Goal: Information Seeking & Learning: Find specific fact

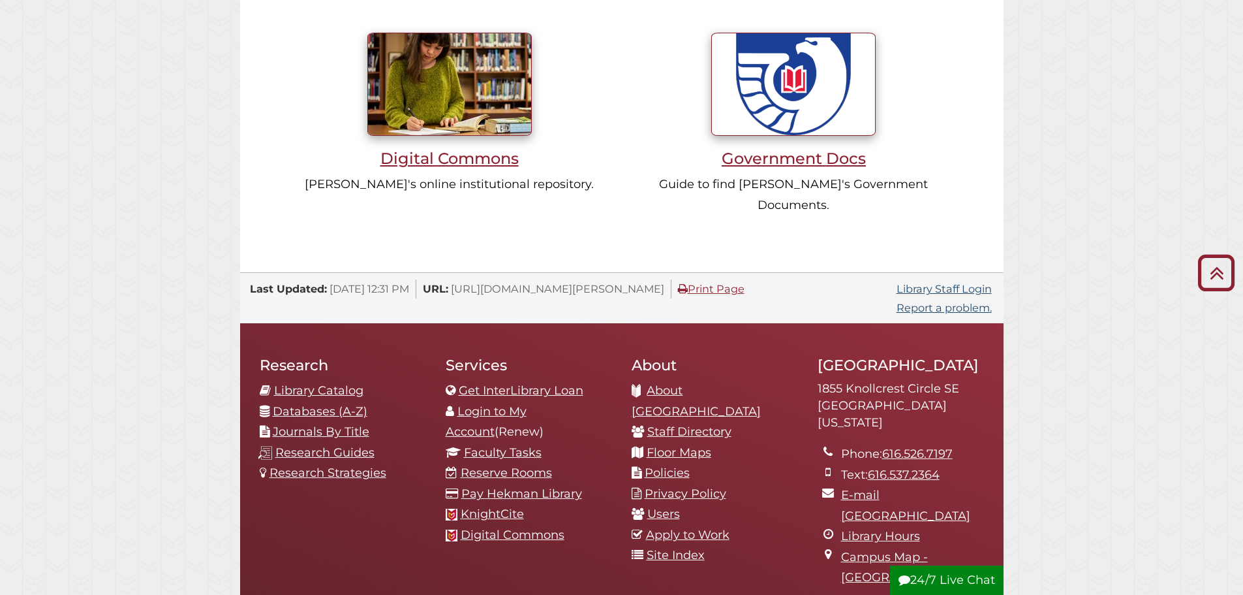
scroll to position [1305, 0]
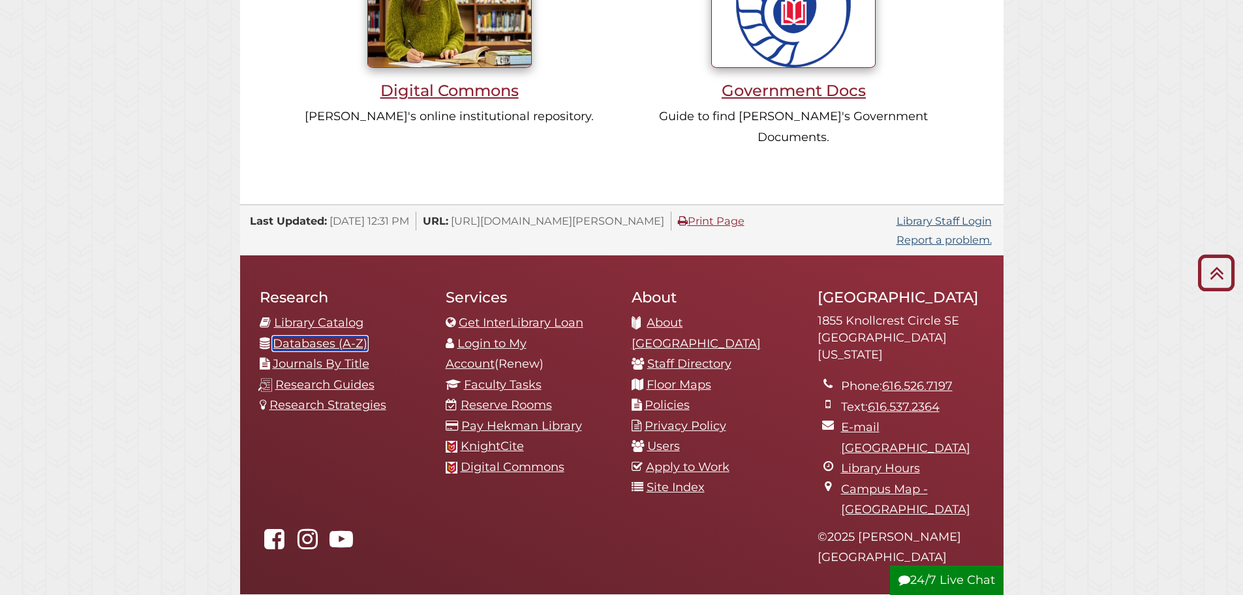
click at [311, 336] on link "Databases (A-Z)" at bounding box center [320, 343] width 95 height 14
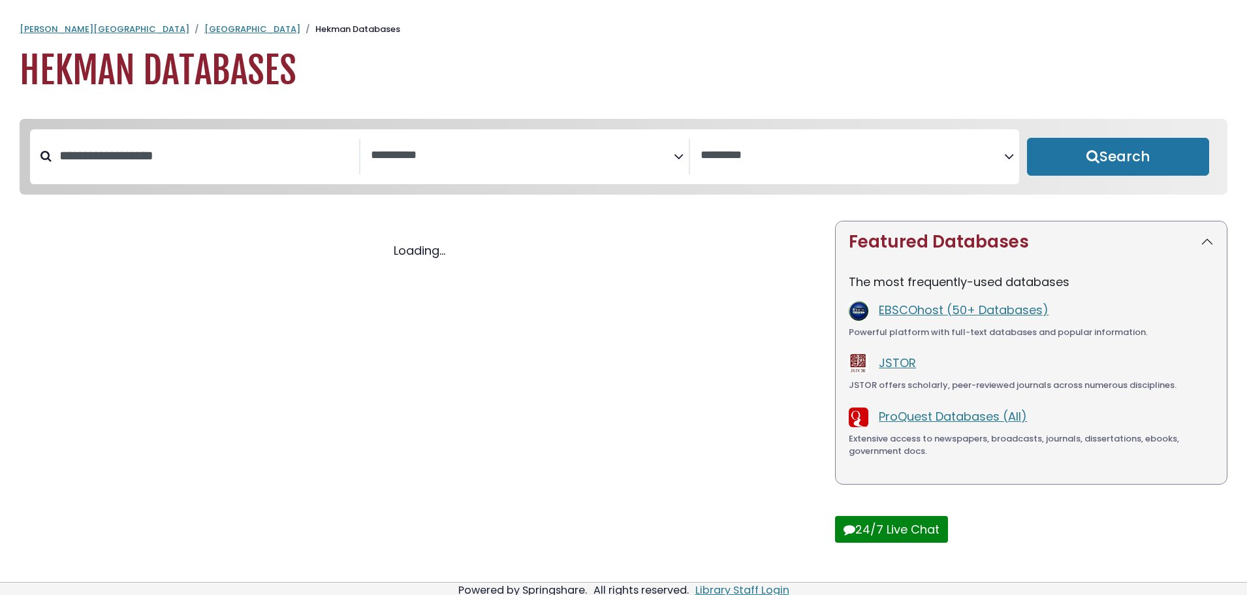
select select "Database Subject Filter"
select select "Database Vendors Filter"
select select "Database Subject Filter"
select select "Database Vendors Filter"
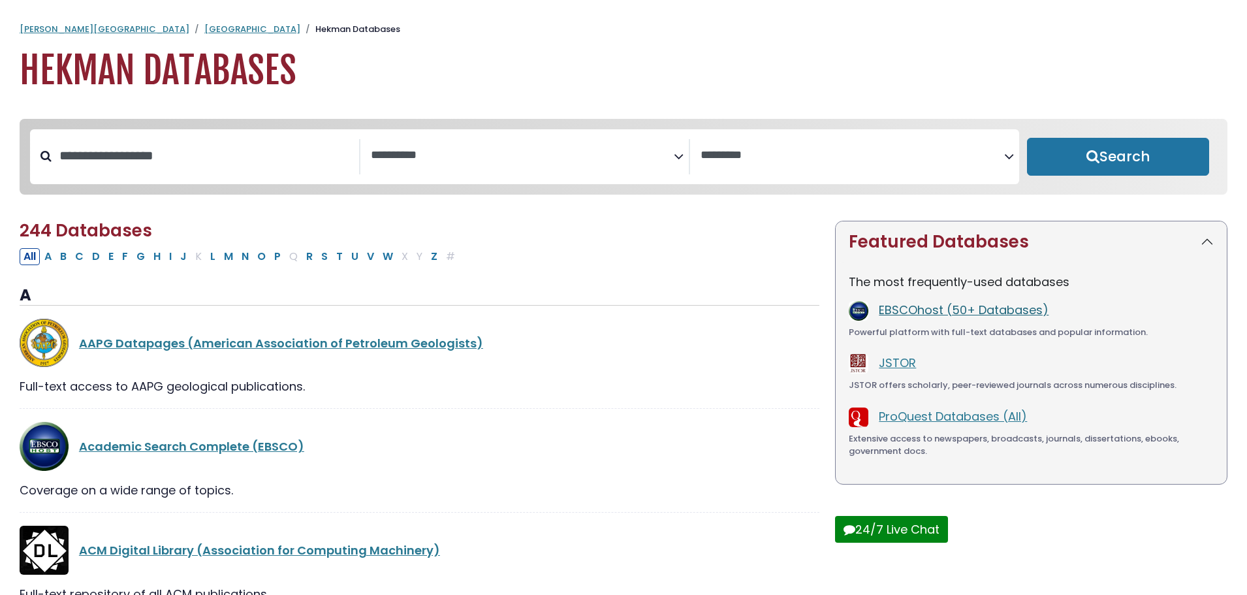
click at [911, 317] on link "EBSCOhost (50+ Databases)" at bounding box center [964, 310] width 170 height 16
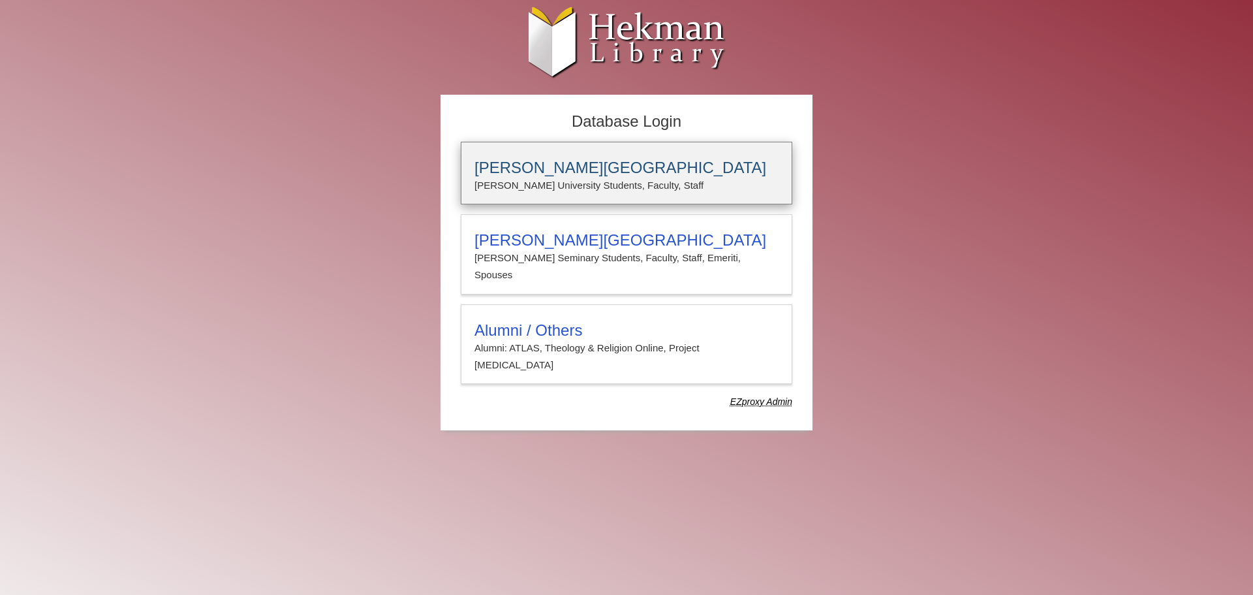
type input "**********"
click at [541, 176] on h3 "Calvin University" at bounding box center [627, 168] width 304 height 18
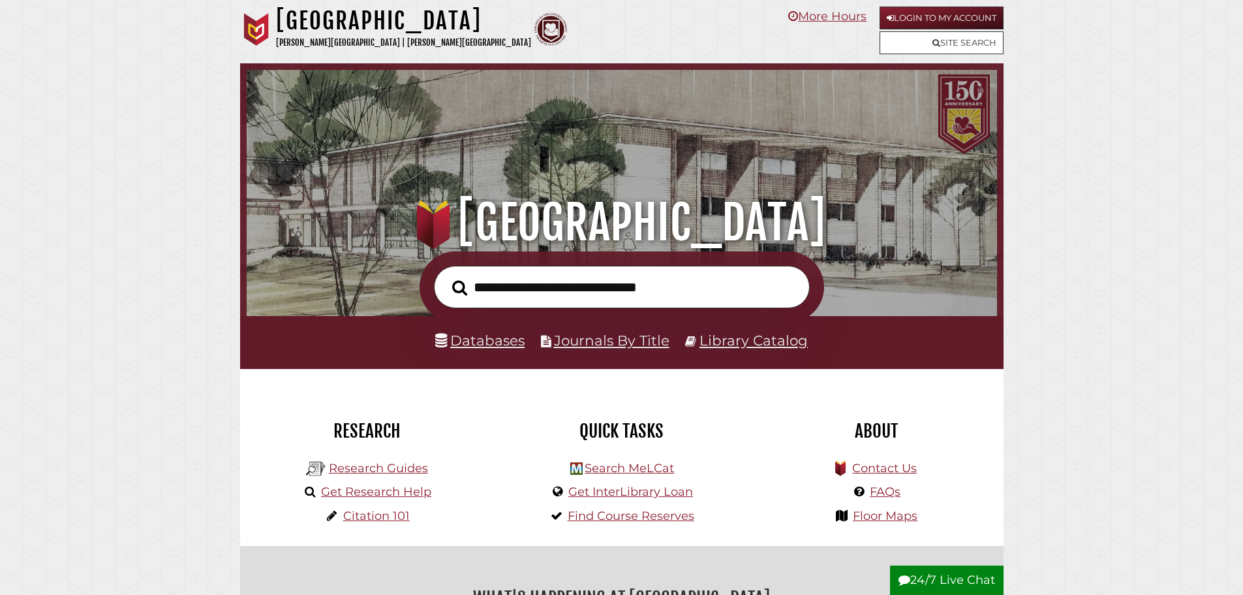
scroll to position [248, 744]
click at [584, 344] on link "Journals By Title" at bounding box center [612, 340] width 116 height 17
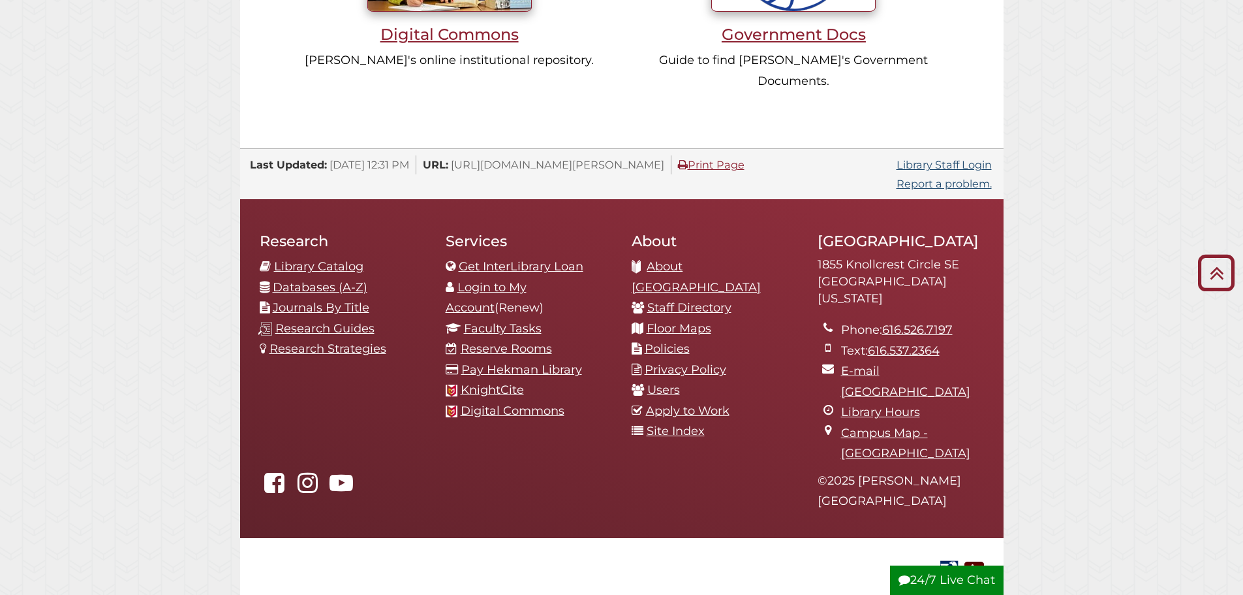
scroll to position [1366, 0]
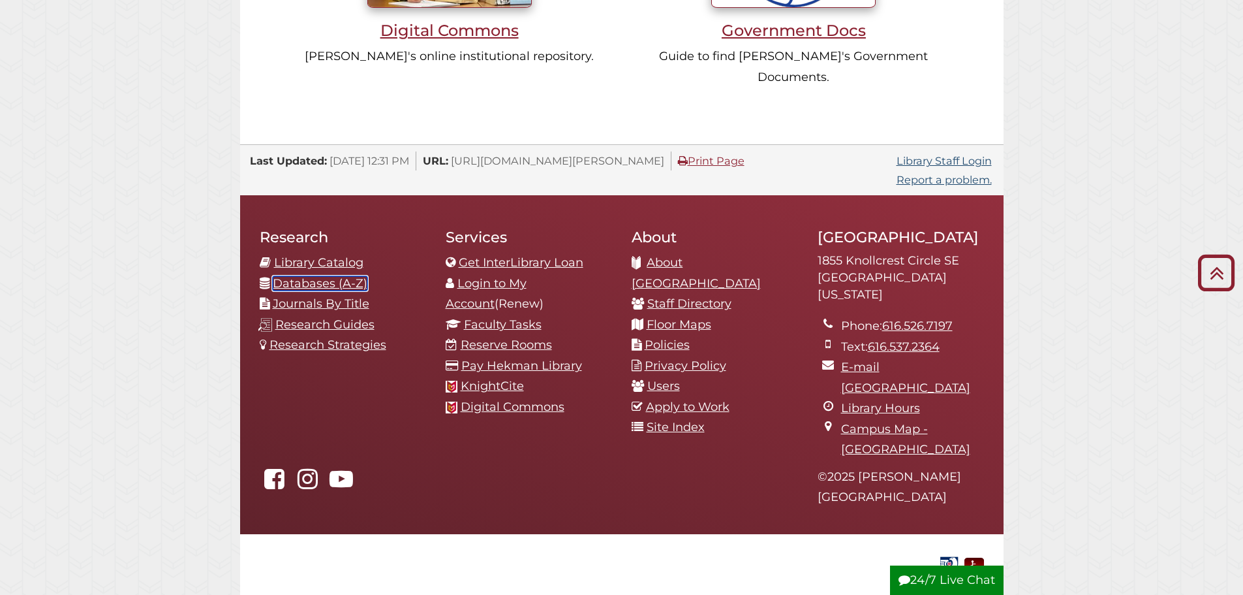
click at [319, 276] on link "Databases (A-Z)" at bounding box center [320, 283] width 95 height 14
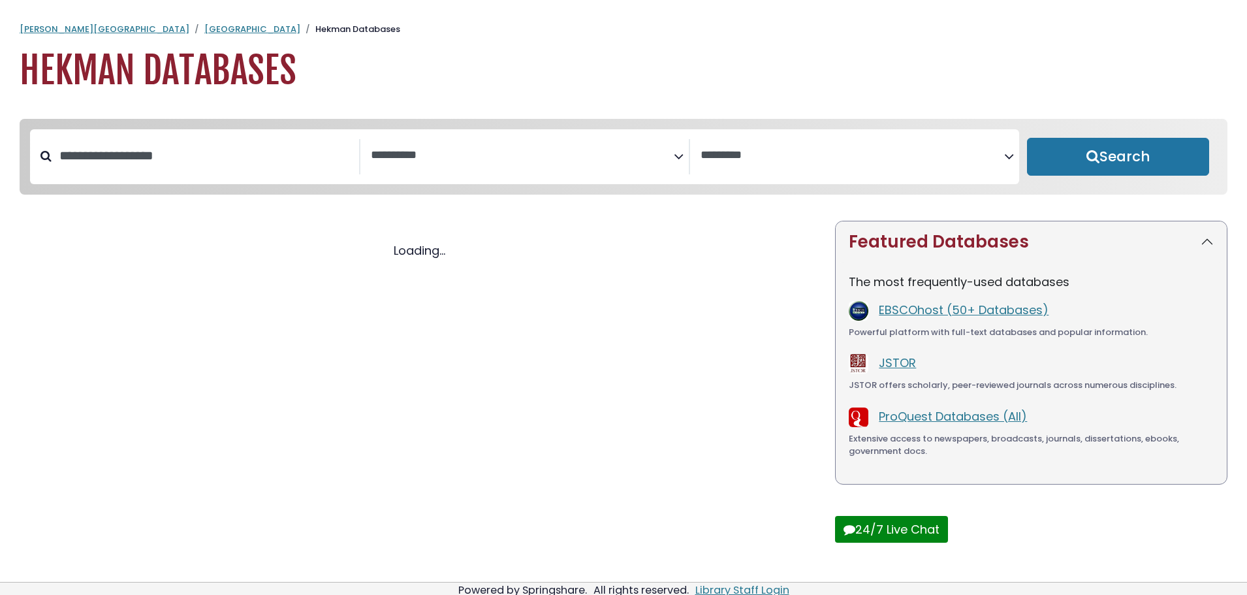
select select "Database Subject Filter"
select select "Database Vendors Filter"
select select "Database Subject Filter"
select select "Database Vendors Filter"
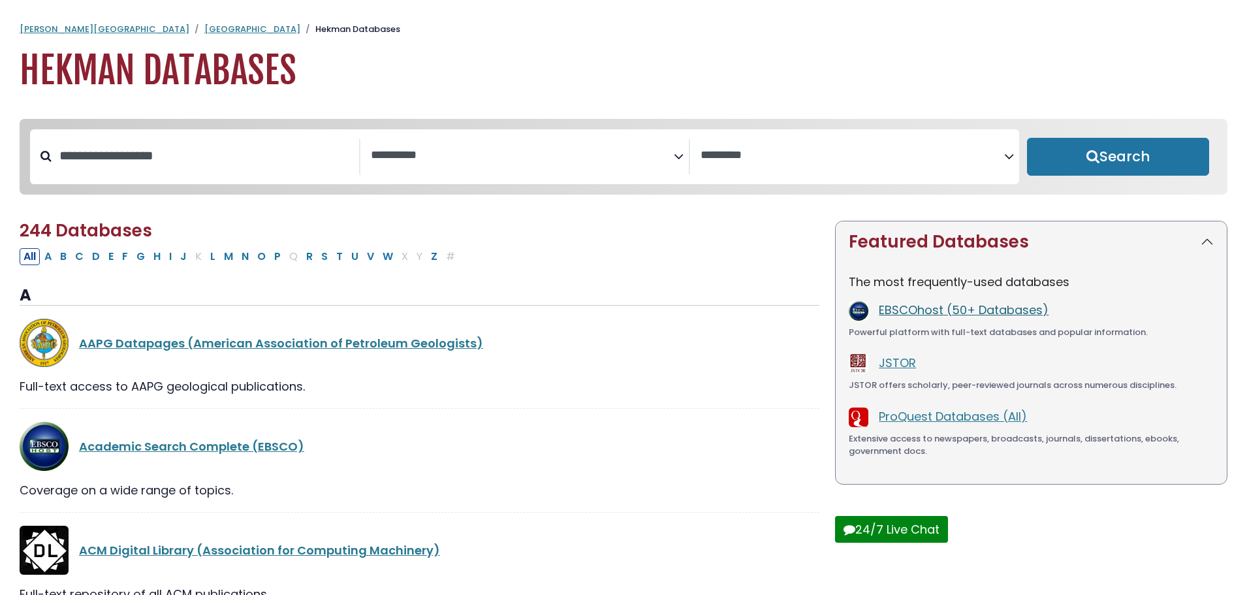
click at [926, 314] on link "EBSCOhost (50+ Databases)" at bounding box center [964, 310] width 170 height 16
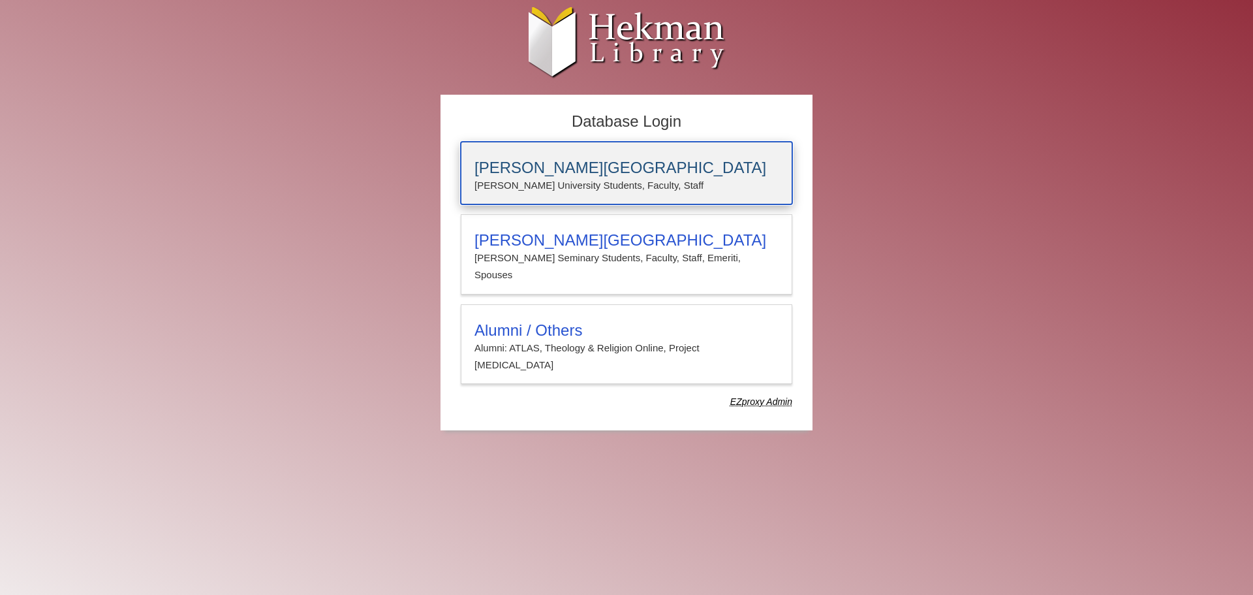
click at [593, 162] on h3 "[PERSON_NAME][GEOGRAPHIC_DATA]" at bounding box center [627, 168] width 304 height 18
